Goal: Check status

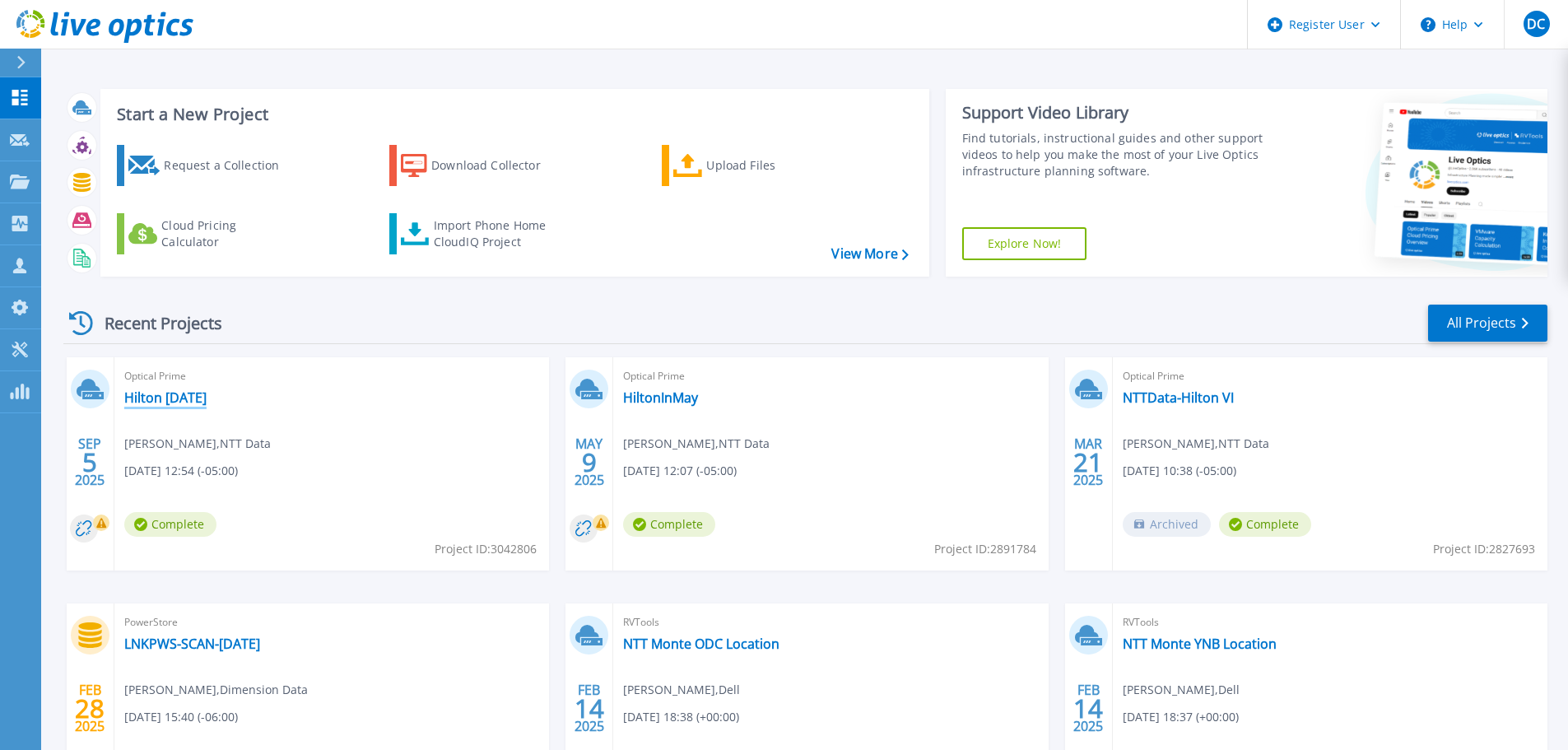
click at [176, 396] on link "Hilton Sept 2025" at bounding box center [166, 398] width 82 height 16
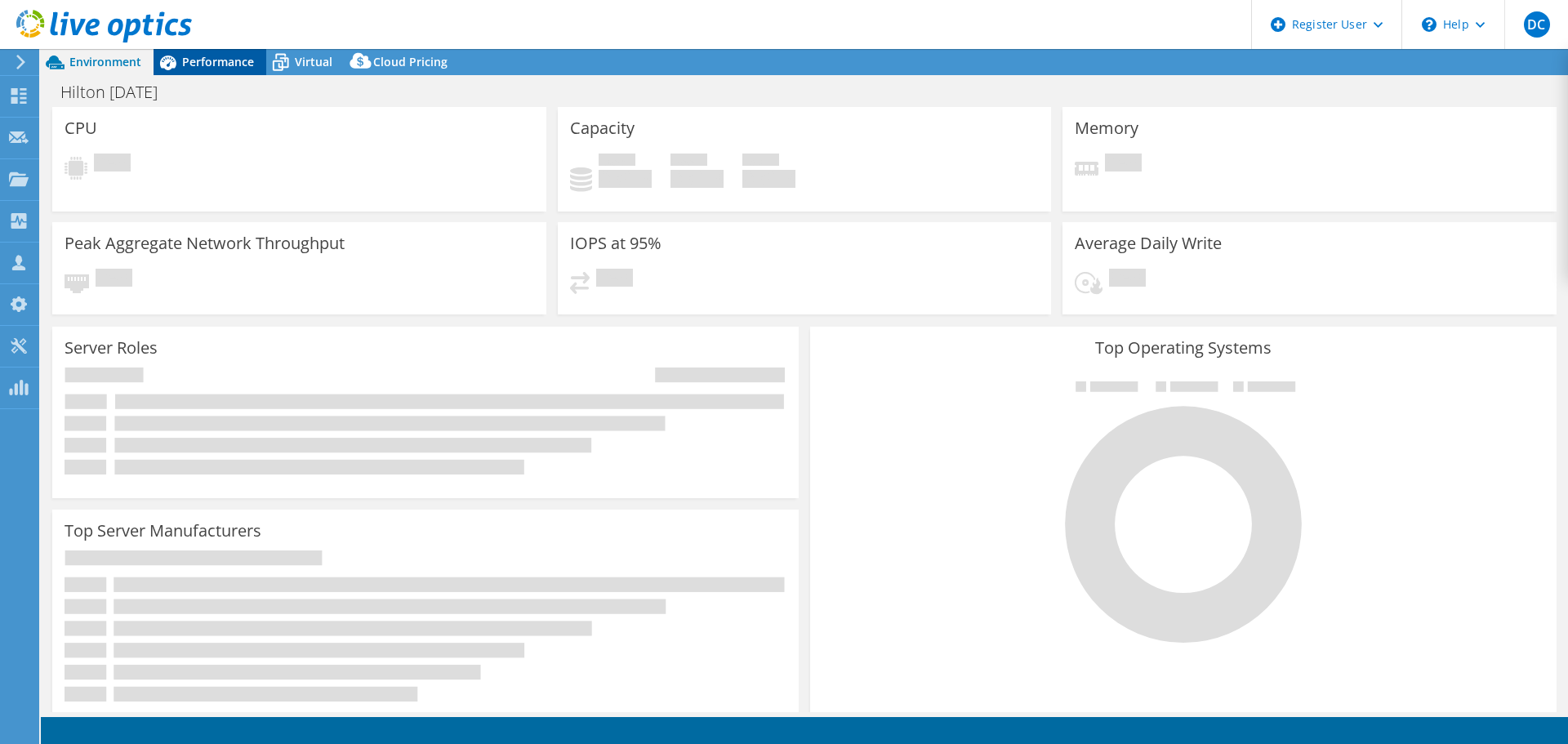
click at [210, 55] on span "Performance" at bounding box center [217, 62] width 72 height 16
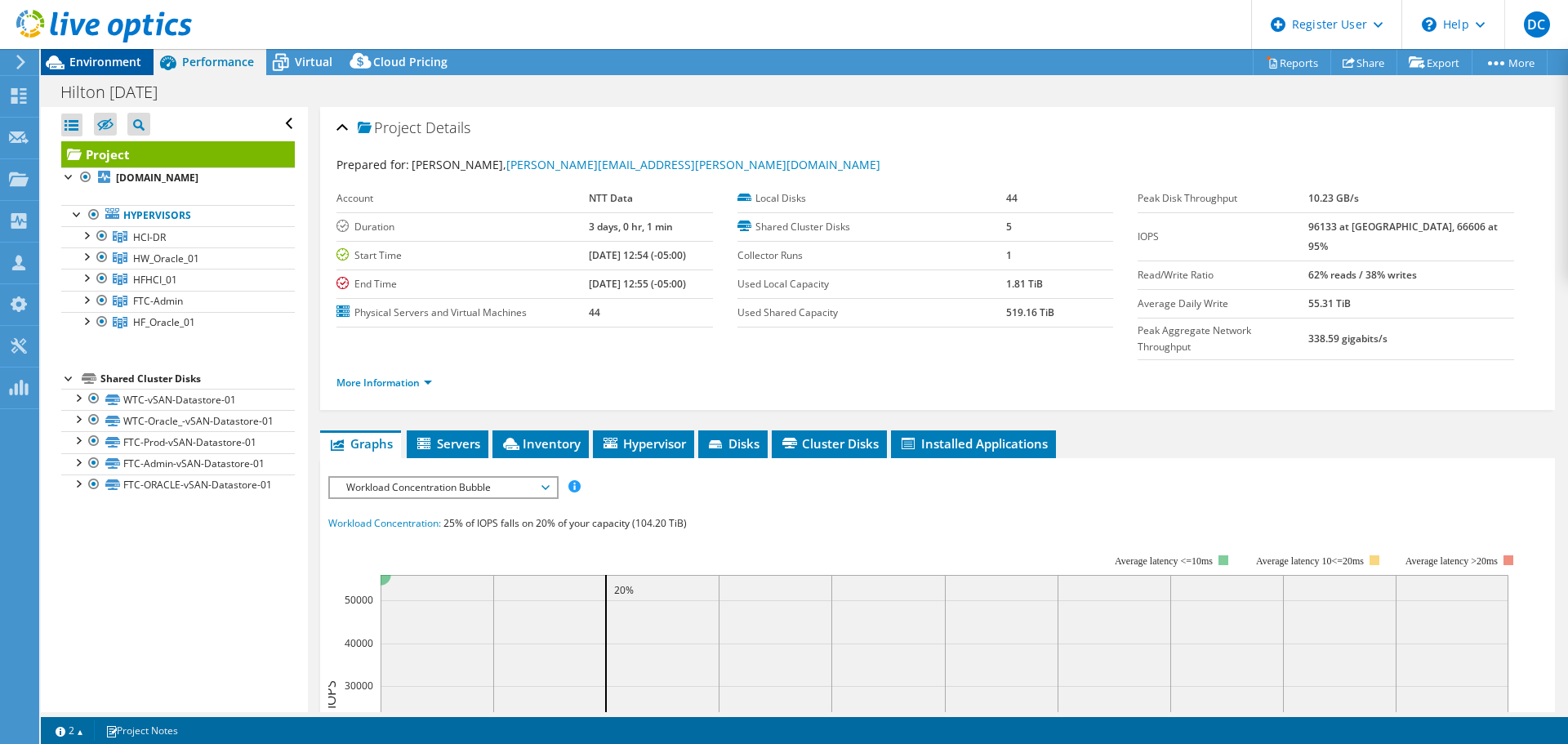
click at [109, 61] on span "Environment" at bounding box center [105, 62] width 72 height 16
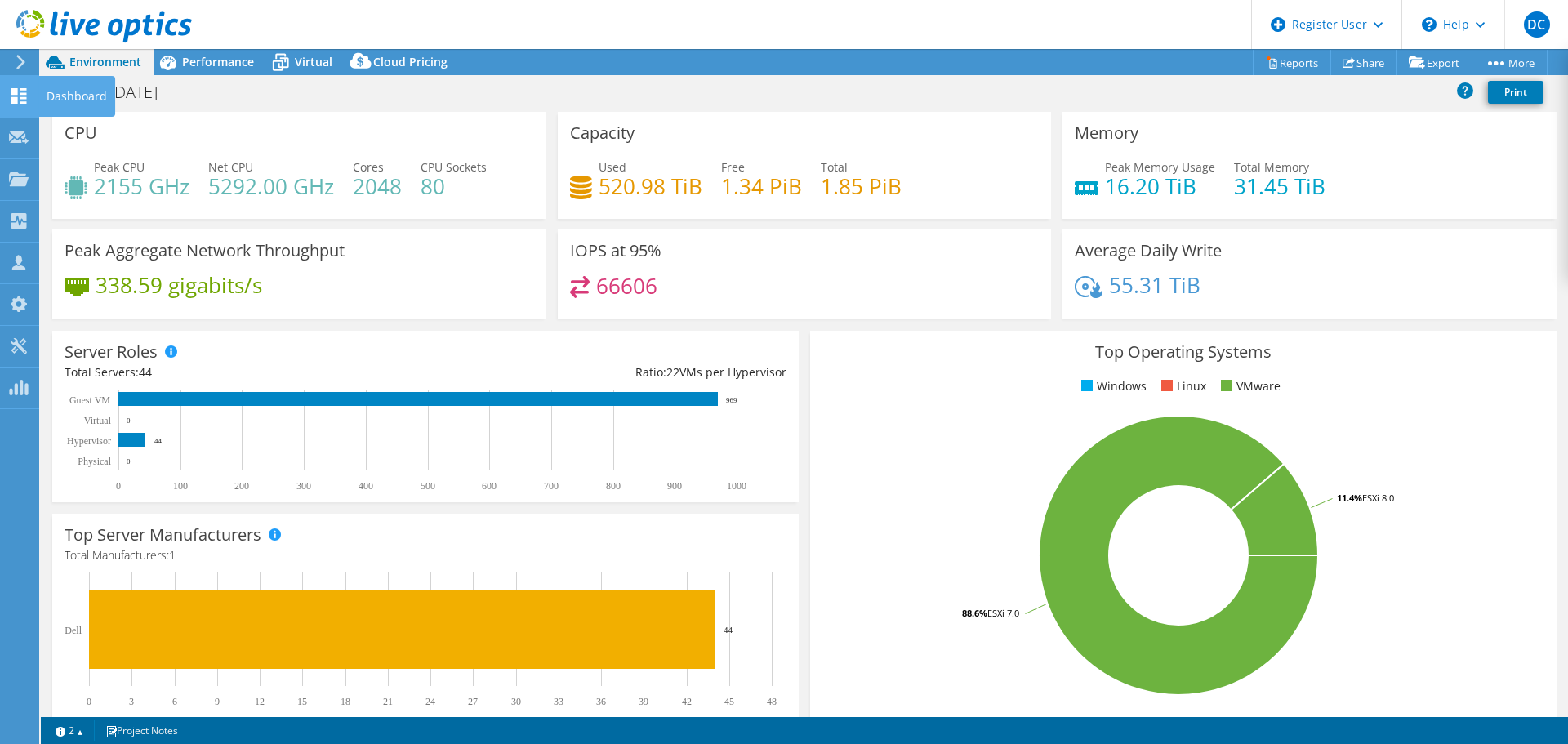
click at [26, 89] on use at bounding box center [19, 96] width 16 height 16
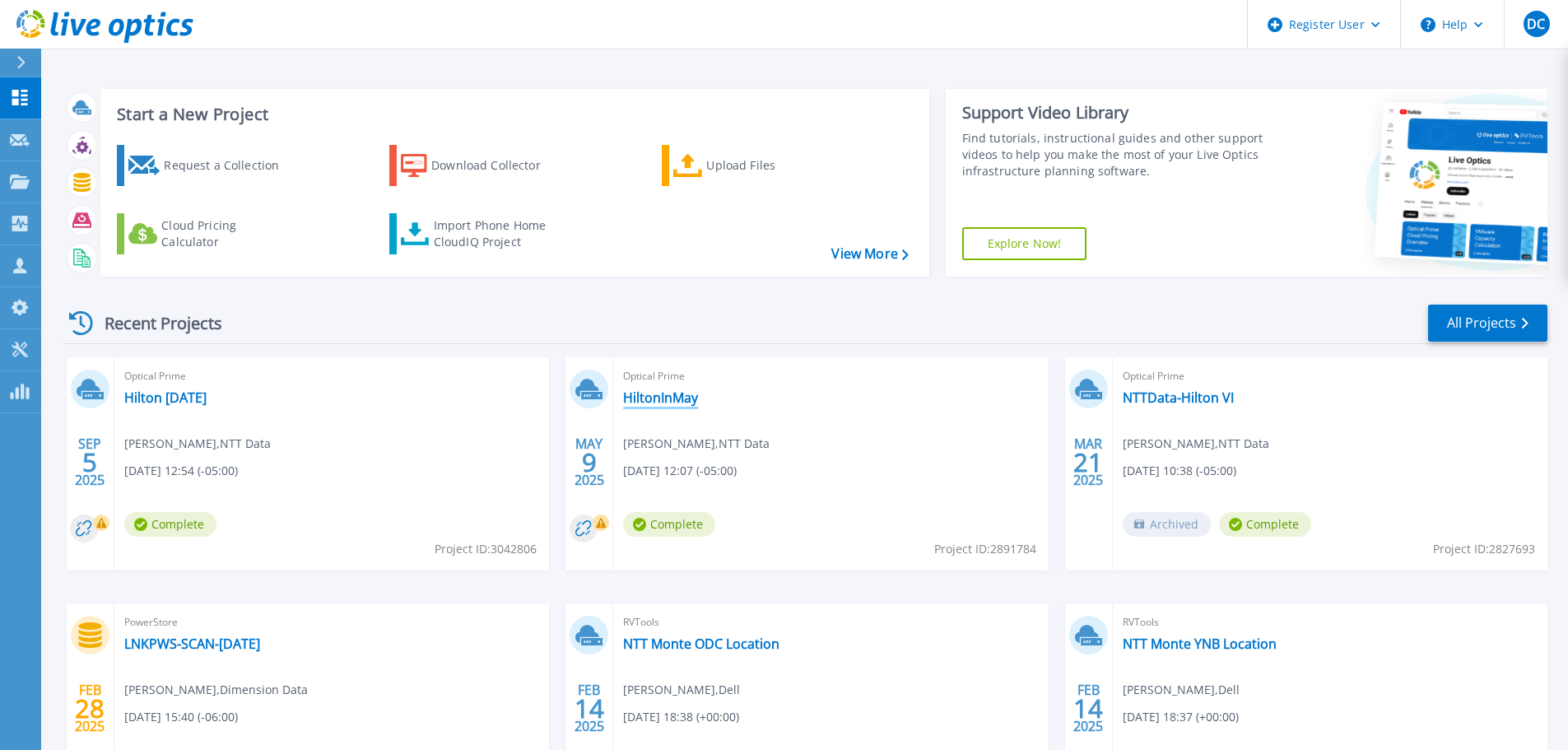
click at [651, 400] on link "HiltonInMay" at bounding box center [660, 398] width 75 height 16
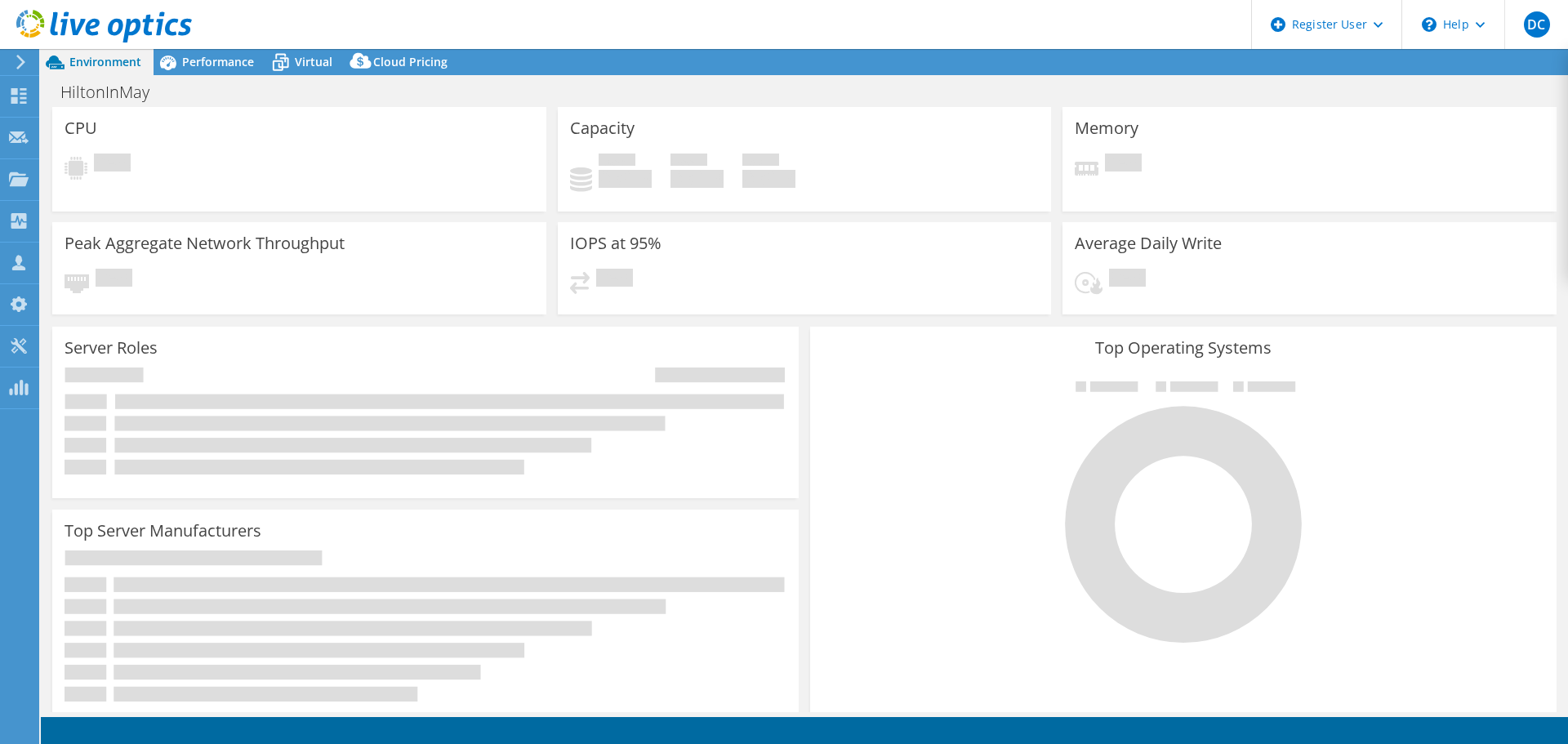
select select "USD"
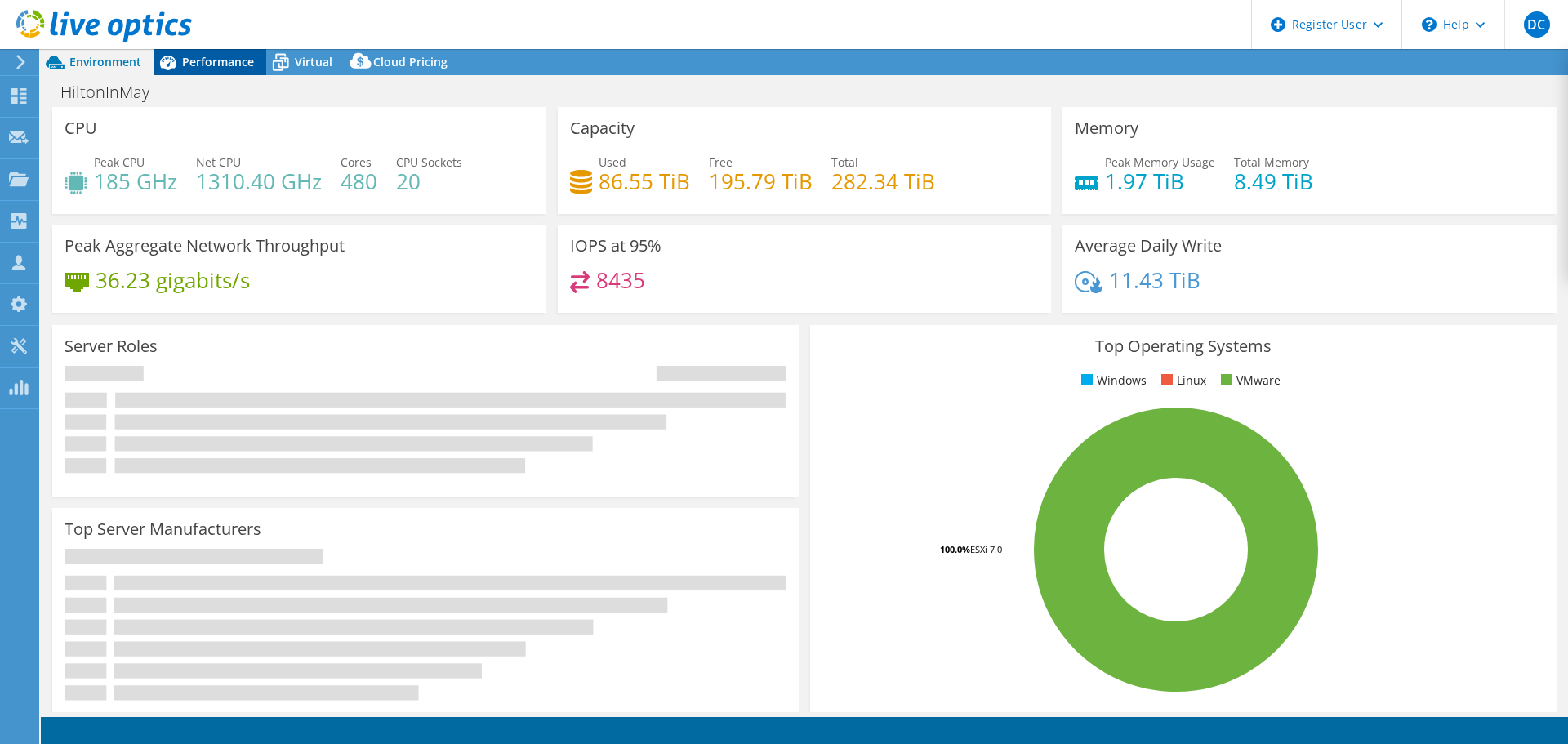
click at [198, 54] on span "Performance" at bounding box center [217, 62] width 72 height 16
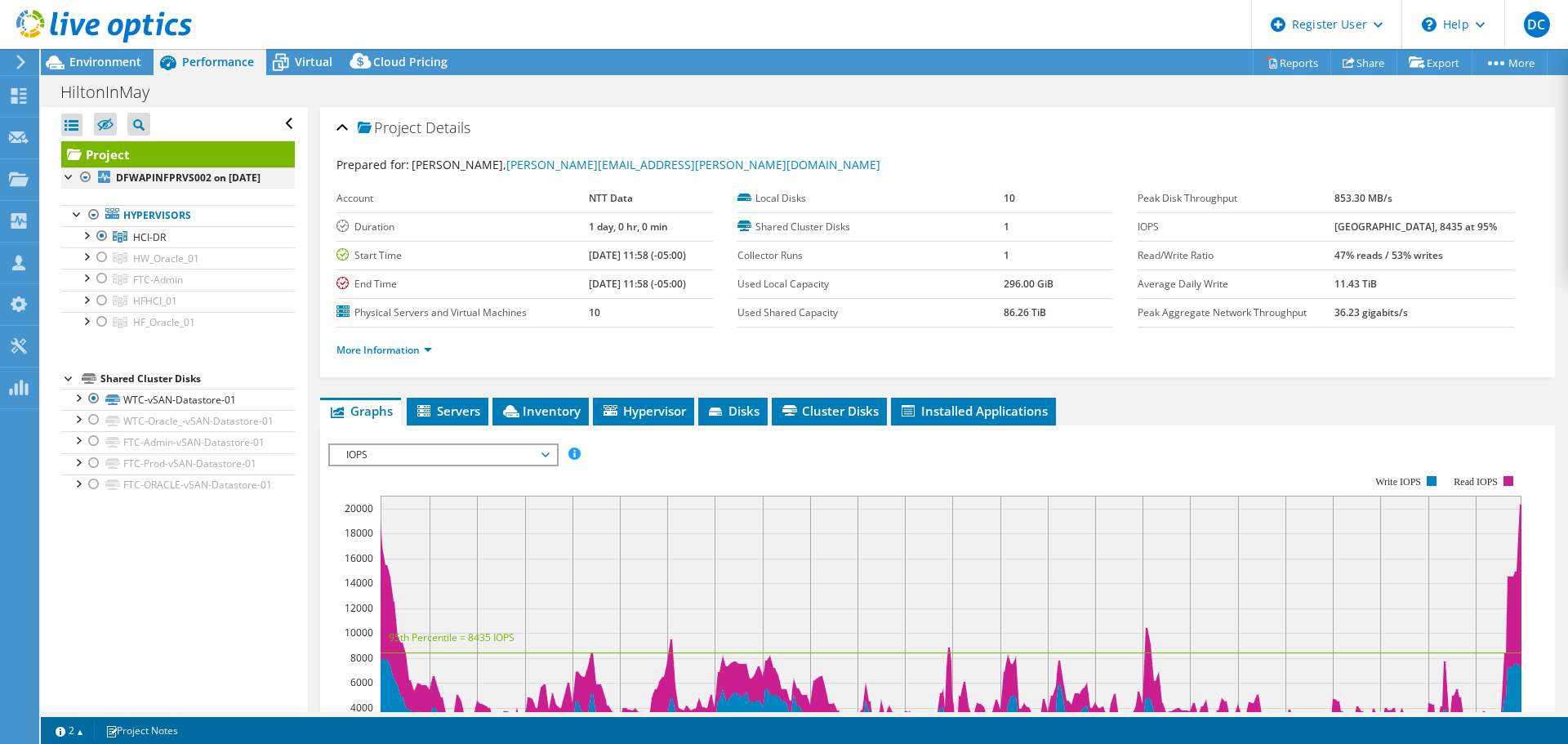
click at [85, 179] on div at bounding box center [86, 177] width 16 height 19
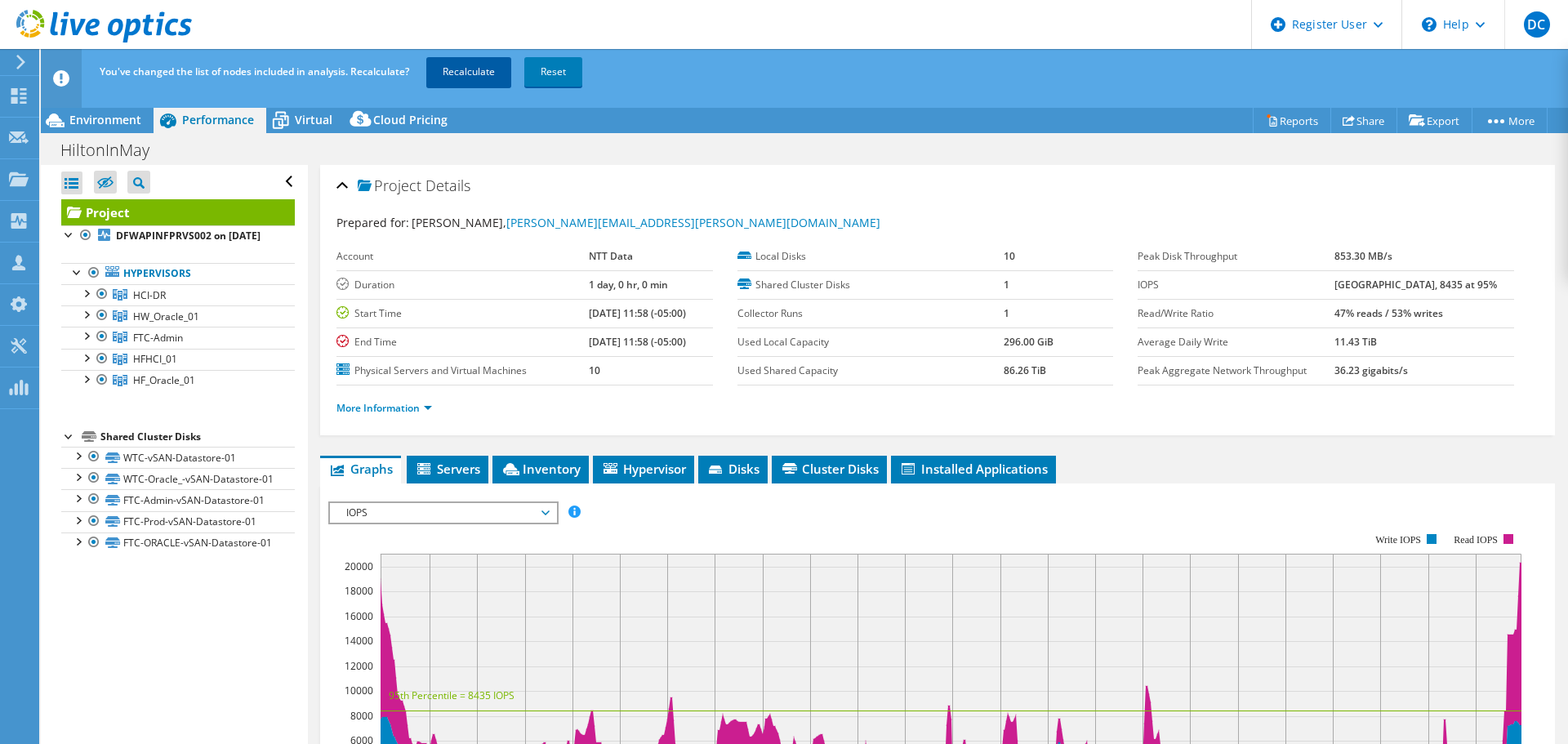
click at [476, 68] on link "Recalculate" at bounding box center [469, 71] width 85 height 29
click at [112, 116] on span "Environment" at bounding box center [105, 120] width 72 height 16
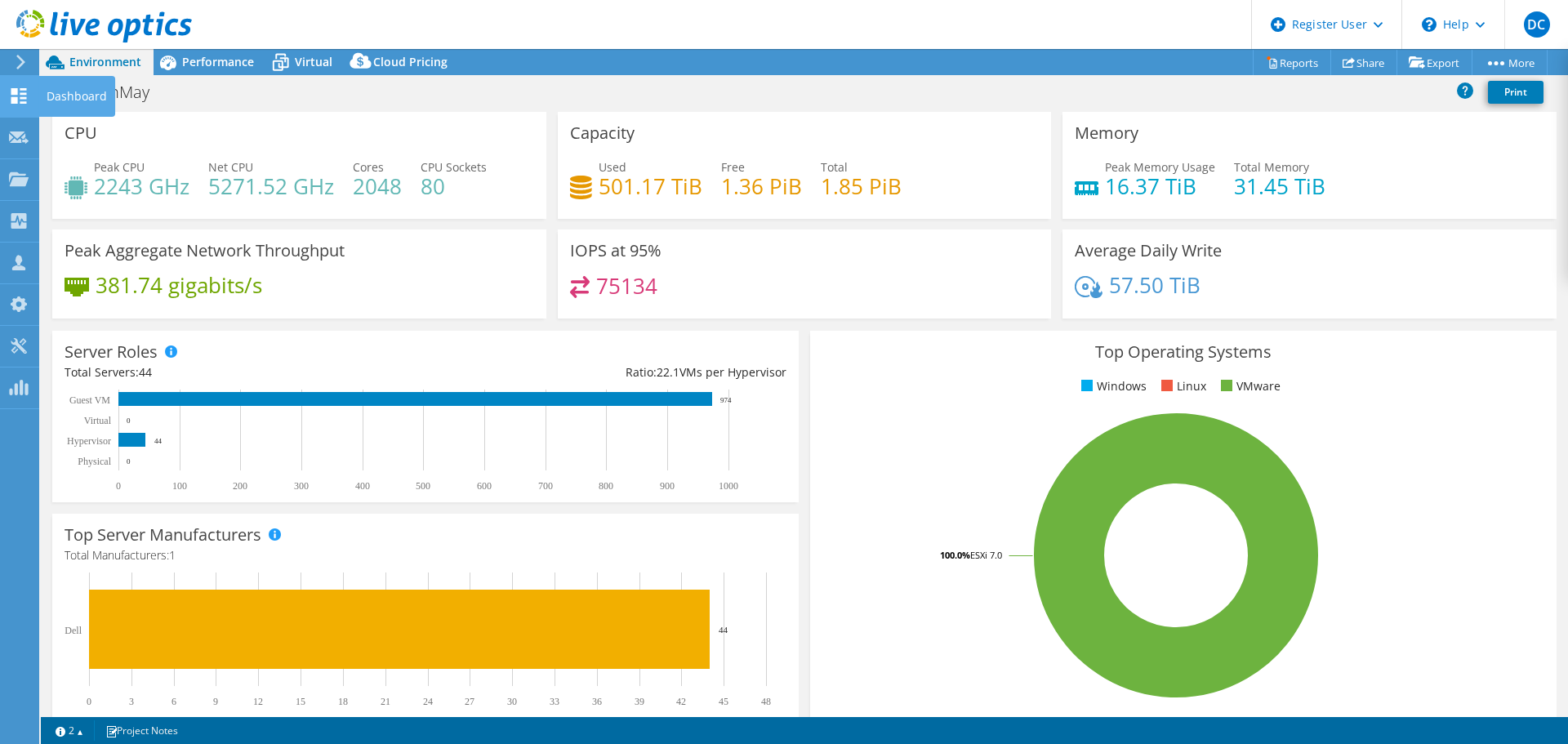
click at [18, 89] on icon at bounding box center [19, 96] width 19 height 16
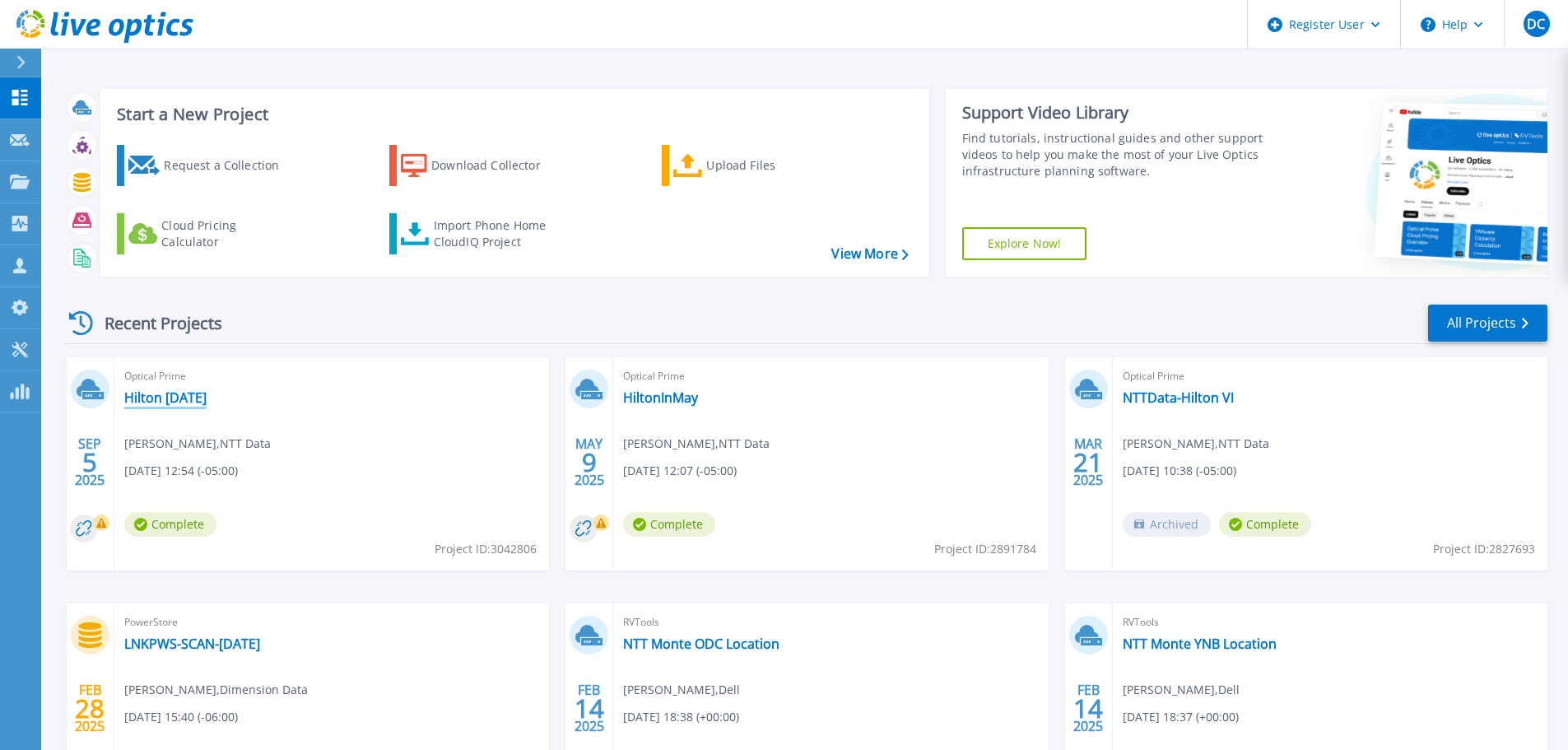
click at [203, 390] on link "Hilton [DATE]" at bounding box center [166, 398] width 82 height 16
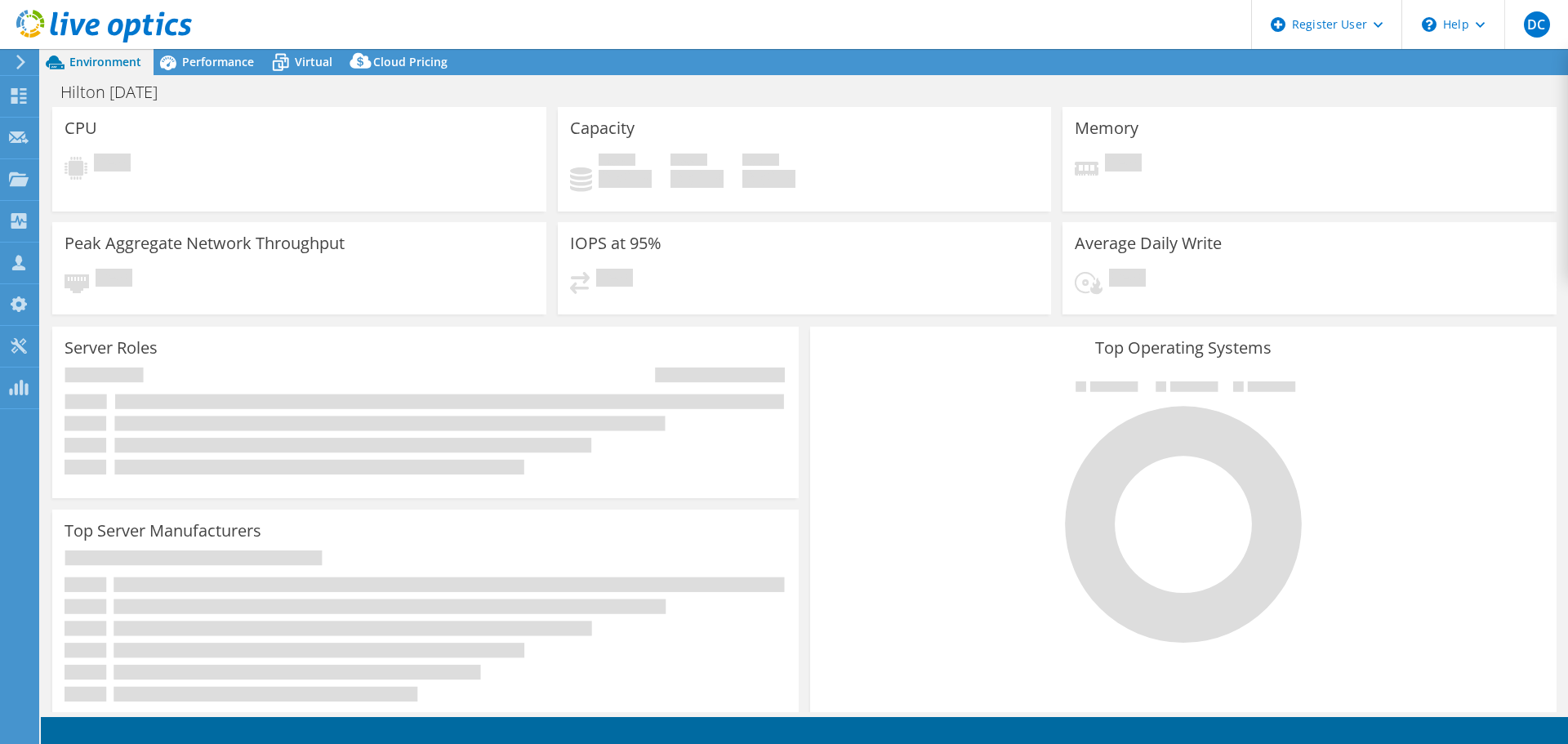
select select "USD"
